Goal: Communication & Community: Answer question/provide support

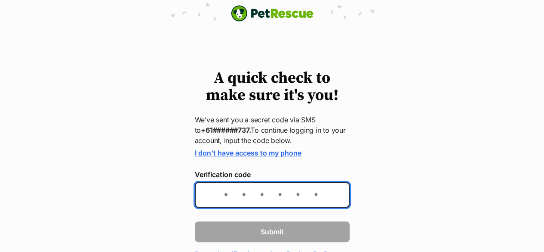
click at [250, 188] on input "Verification code" at bounding box center [272, 194] width 155 height 25
type input "406632"
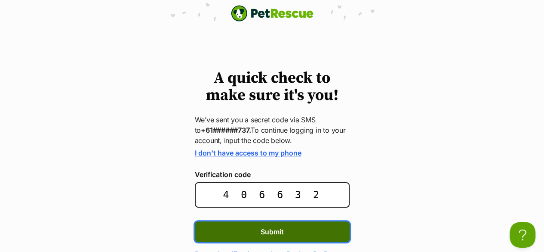
click at [254, 235] on button "Submit" at bounding box center [272, 231] width 155 height 21
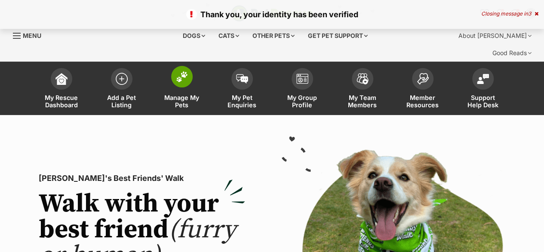
click at [168, 94] on span "Manage My Pets" at bounding box center [182, 101] width 39 height 15
click at [174, 94] on span "Manage My Pets" at bounding box center [182, 101] width 39 height 15
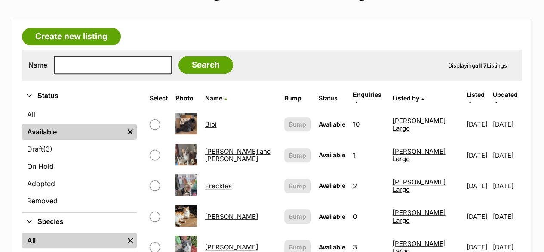
scroll to position [172, 0]
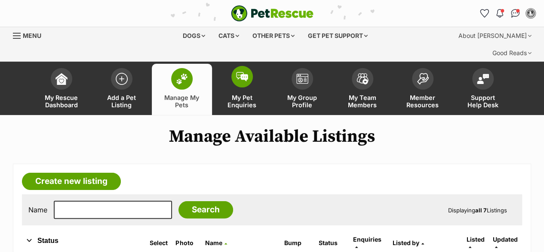
click at [245, 94] on span "My Pet Enquiries" at bounding box center [242, 101] width 39 height 15
click at [244, 94] on span "My Pet Enquiries" at bounding box center [242, 101] width 39 height 15
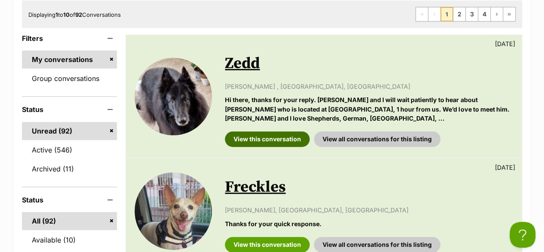
click at [278, 131] on link "View this conversation" at bounding box center [267, 138] width 85 height 15
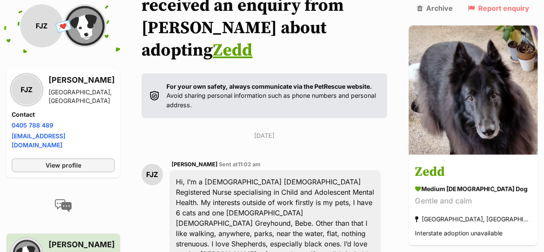
scroll to position [176, 0]
